Goal: Task Accomplishment & Management: Manage account settings

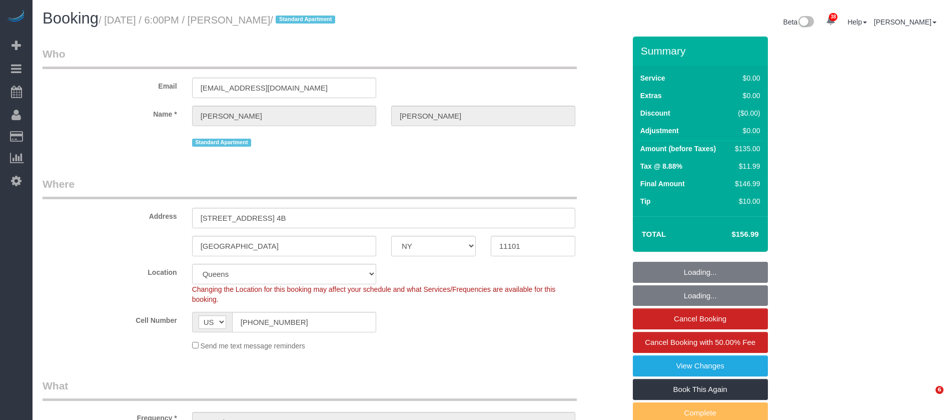
select select "NY"
select select "1"
select select "spot1"
select select "number:89"
select select "number:90"
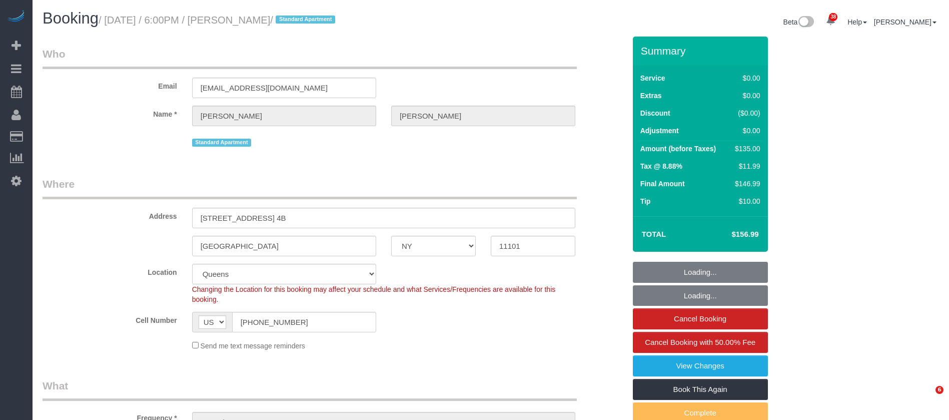
select select "number:15"
select select "number:7"
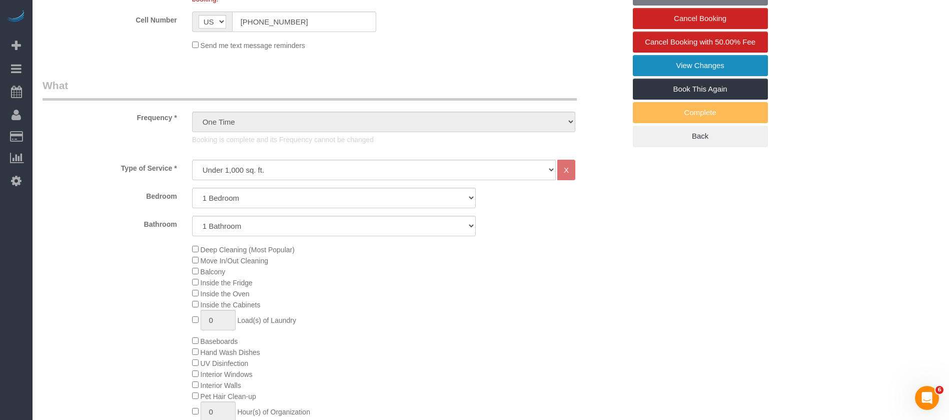
scroll to position [300, 0]
click at [690, 57] on link "View Changes" at bounding box center [700, 65] width 135 height 21
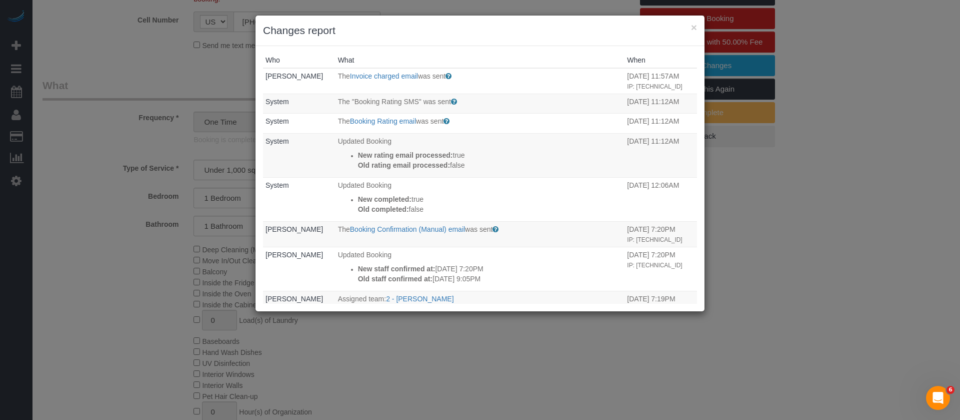
scroll to position [0, 0]
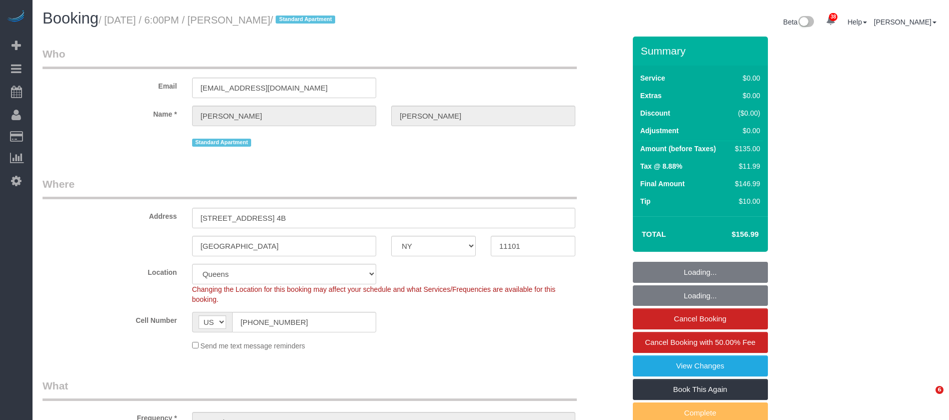
select select "NY"
select select "number:89"
select select "number:90"
select select "number:15"
select select "number:7"
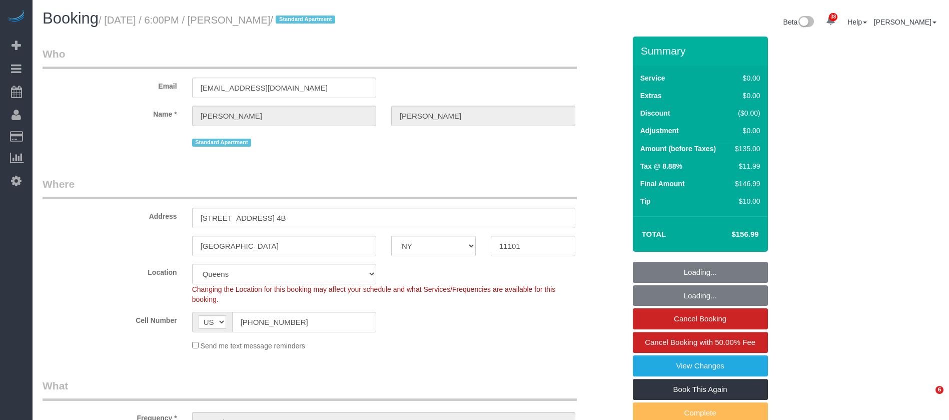
select select "object:975"
select select "1"
select select "spot1"
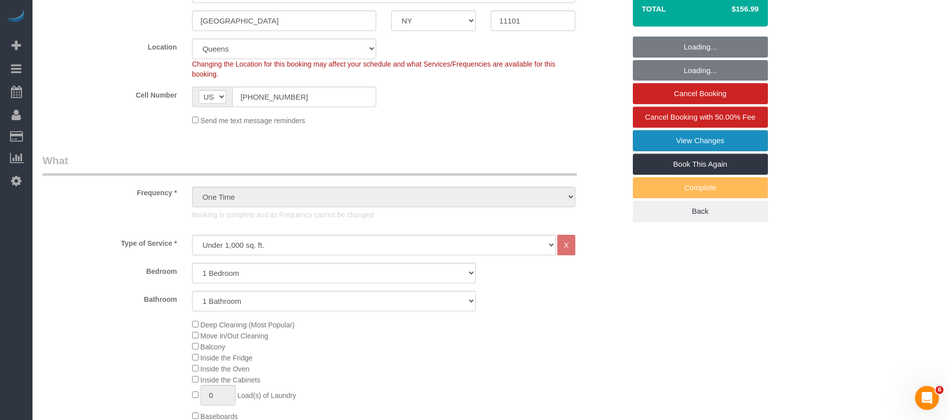
click at [725, 141] on link "View Changes" at bounding box center [700, 140] width 135 height 21
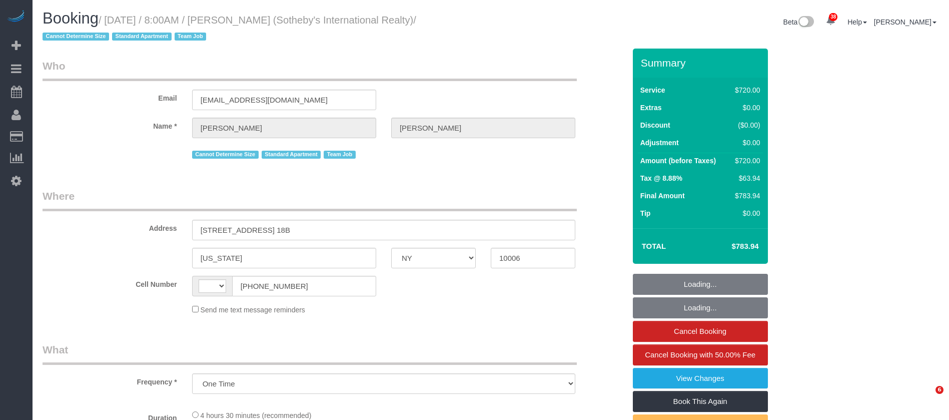
select select "NY"
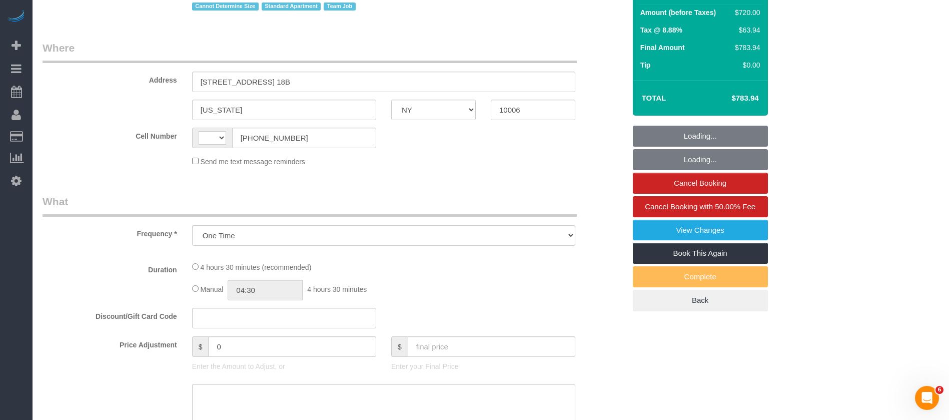
select select "string:US"
select select "string:stripe-pm_1LyzvD4VGloSiKo7z6mm3lkI"
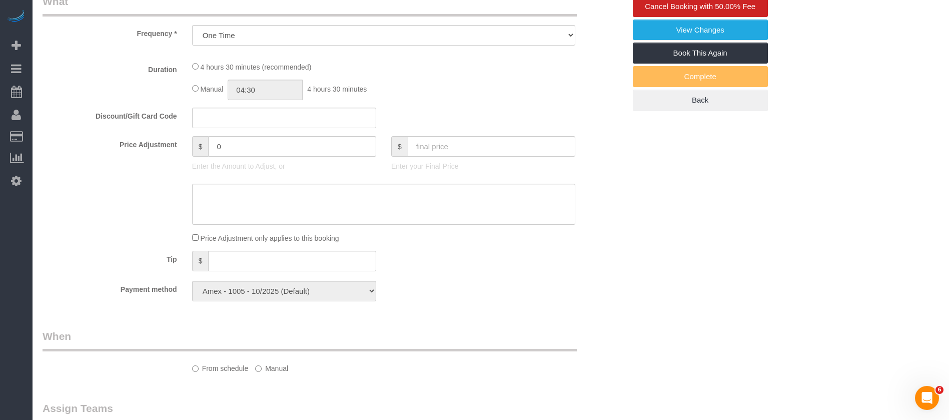
select select "270"
select select "spot1"
select select "number:56"
select select "number:76"
select select "number:15"
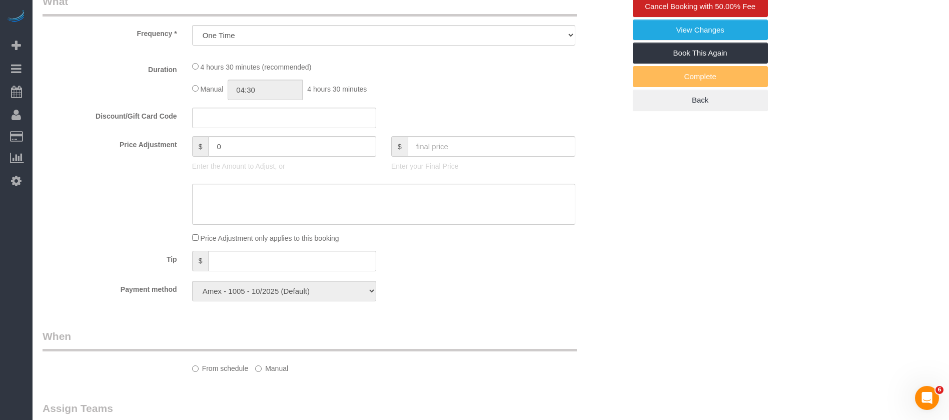
select select "number:6"
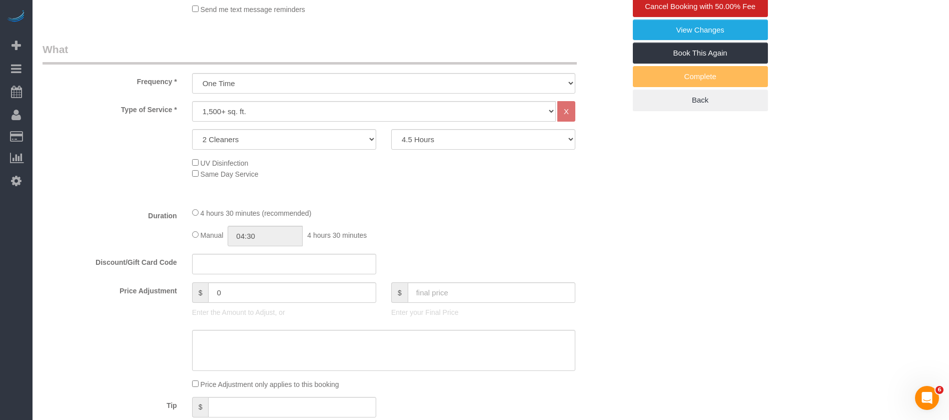
select select "object:1518"
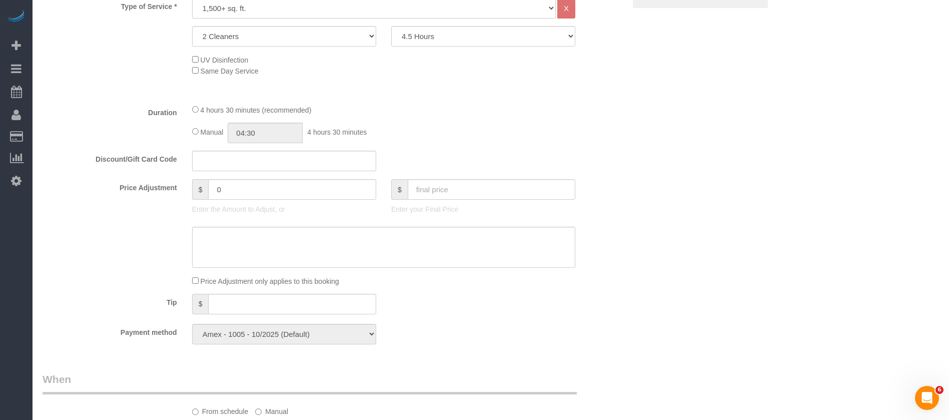
scroll to position [296, 0]
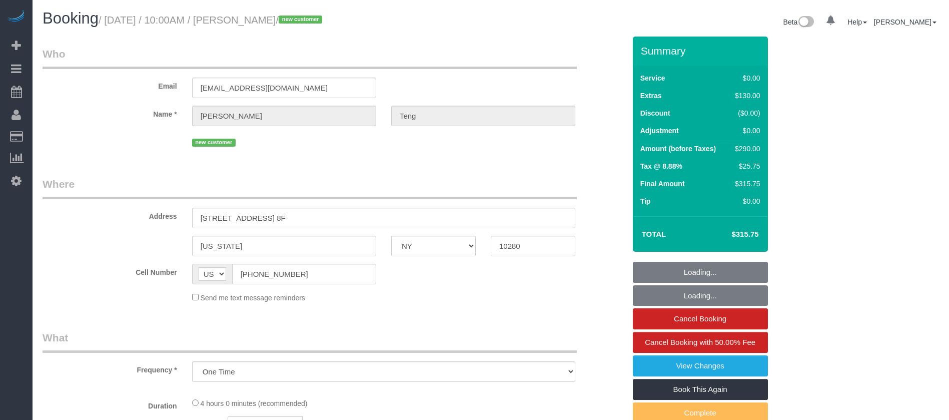
select select "NY"
select select "number:89"
select select "number:90"
select select "number:15"
select select "number:5"
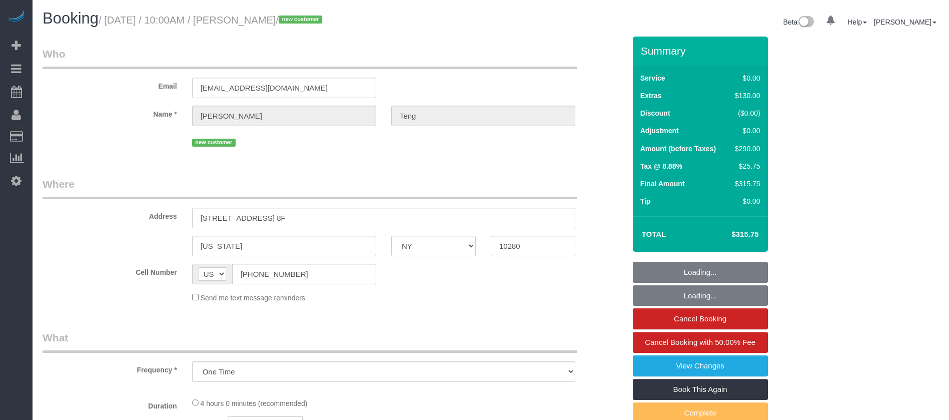
select select "object:1522"
select select "spot1"
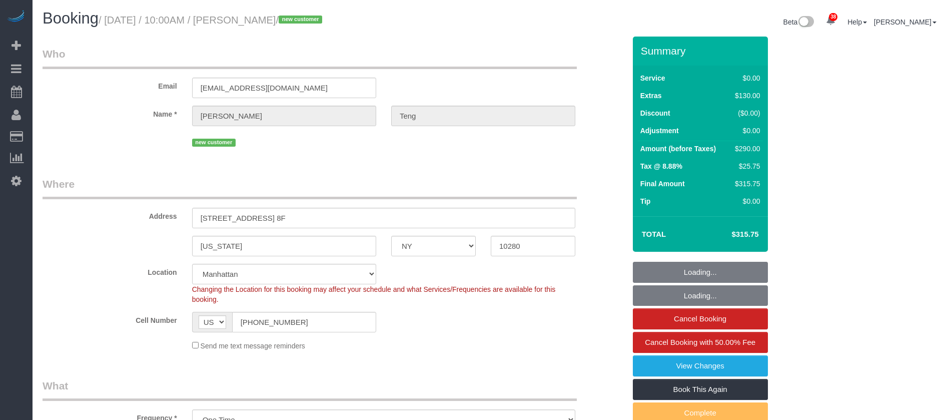
select select "1"
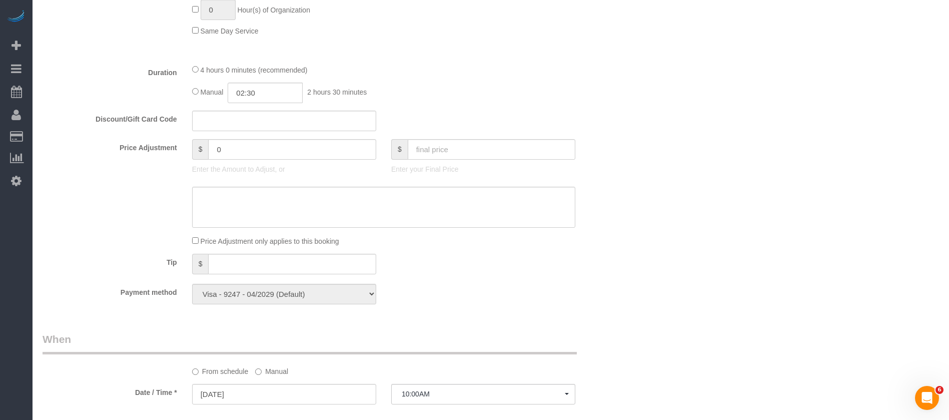
scroll to position [600, 0]
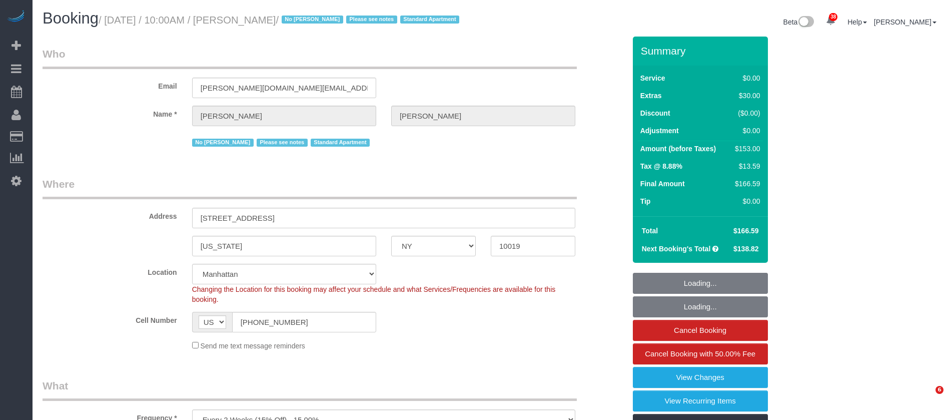
select select "NY"
select select "string:stripe-pm_1Q1HW74VGloSiKo7PT0iqylw"
select select "spot1"
select select "number:57"
select select "number:71"
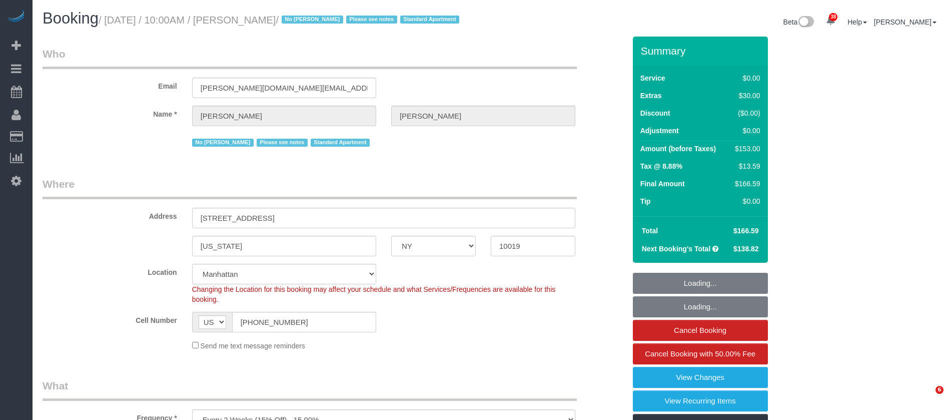
select select "number:15"
select select "number:5"
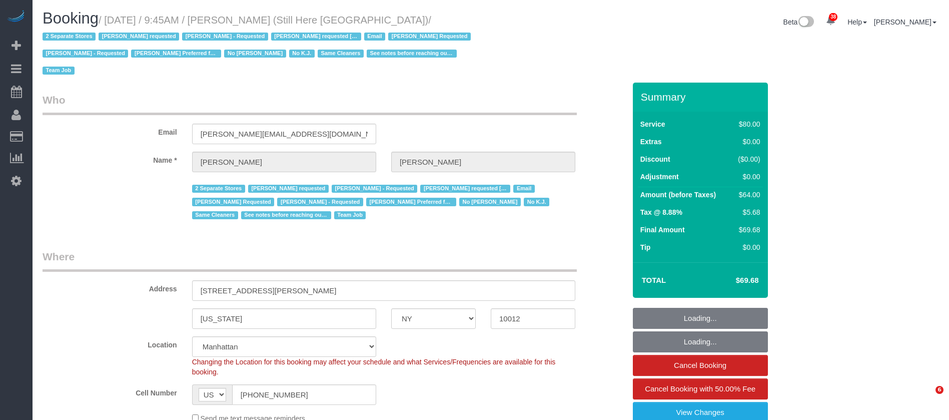
select select "NY"
select select "object:1020"
select select "string:stripe-pm_1Oyz8t4VGloSiKo71skqOF54"
select select "number:89"
select select "number:90"
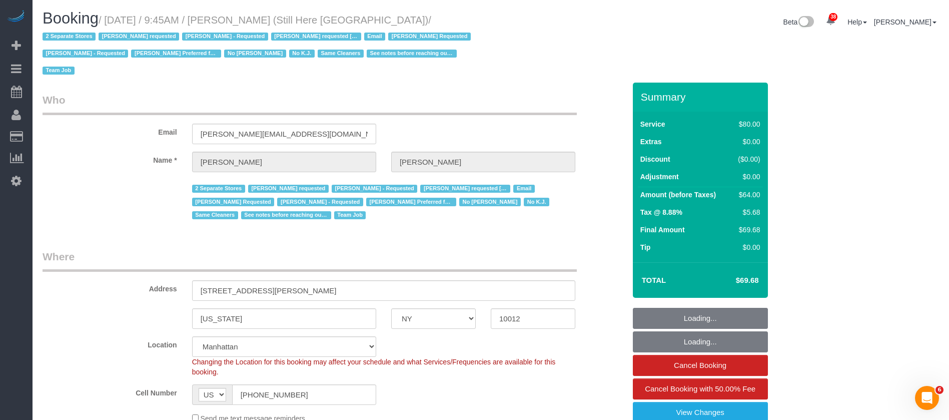
select select "number:15"
select select "number:5"
